Goal: Task Accomplishment & Management: Use online tool/utility

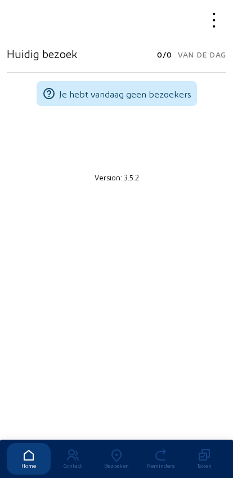
click at [113, 448] on icon at bounding box center [117, 455] width 44 height 14
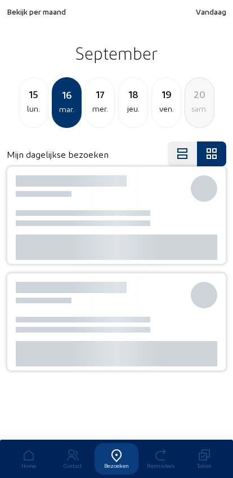
click at [25, 12] on span "Bekijk per maand" at bounding box center [36, 12] width 59 height 10
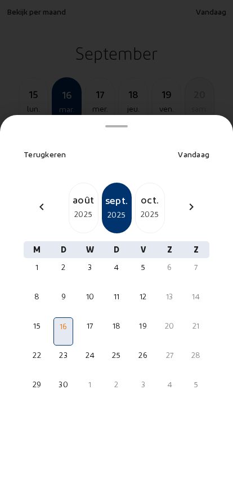
click at [76, 207] on div "2025" at bounding box center [83, 214] width 29 height 14
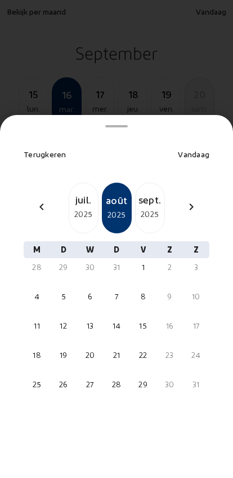
click at [59, 379] on div "26" at bounding box center [63, 384] width 17 height 11
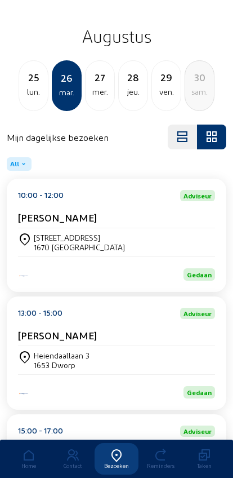
scroll to position [22, 0]
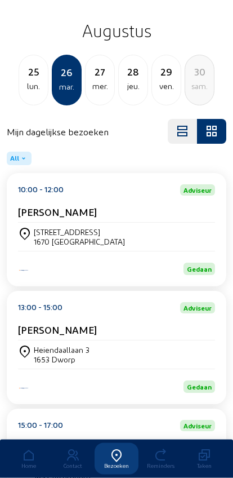
click at [40, 349] on div "Heiendaallaan 3 1653 Dworp" at bounding box center [116, 355] width 197 height 28
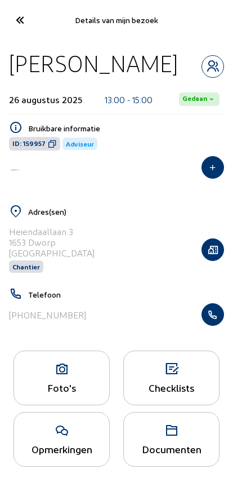
click at [216, 312] on icon "button" at bounding box center [212, 314] width 21 height 11
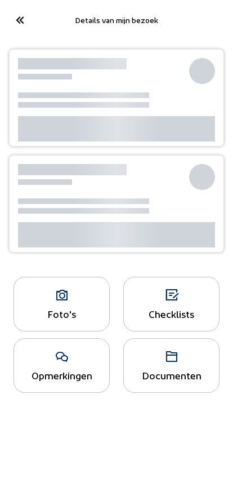
click at [15, 19] on icon at bounding box center [19, 20] width 19 height 20
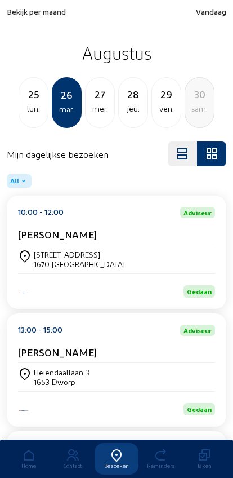
click at [29, 97] on div "25" at bounding box center [33, 94] width 29 height 16
click at [37, 250] on div "Rue de Perk 1 1630 LINKEBEEK" at bounding box center [116, 259] width 197 height 28
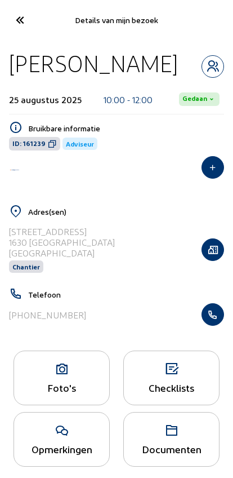
click at [213, 320] on icon "button" at bounding box center [212, 314] width 21 height 11
click at [224, 326] on button "button" at bounding box center [213, 314] width 23 height 23
